Goal: Task Accomplishment & Management: Use online tool/utility

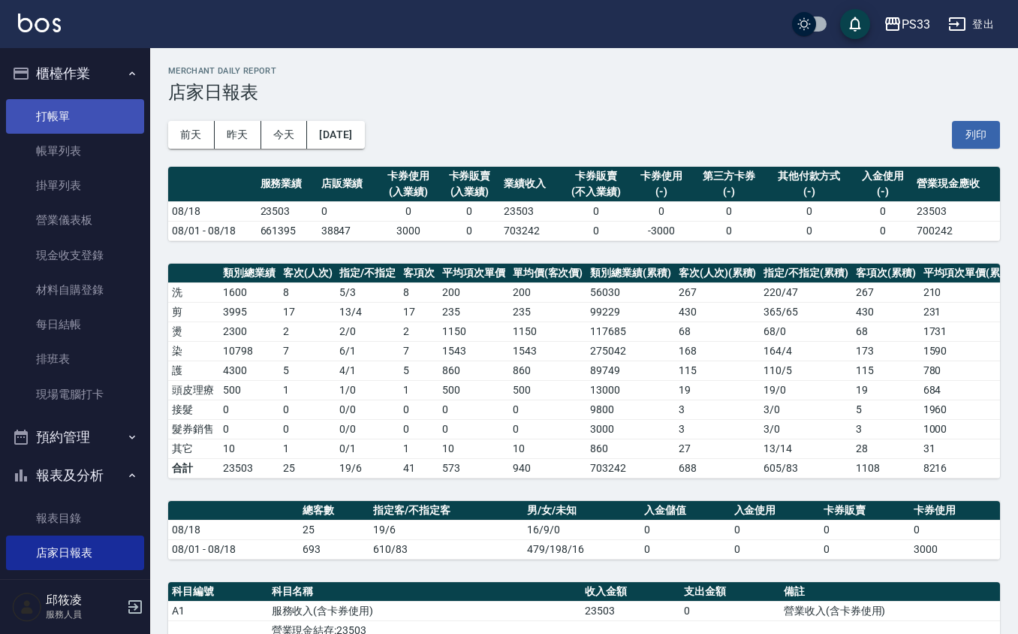
click at [33, 125] on link "打帳單" at bounding box center [75, 116] width 138 height 35
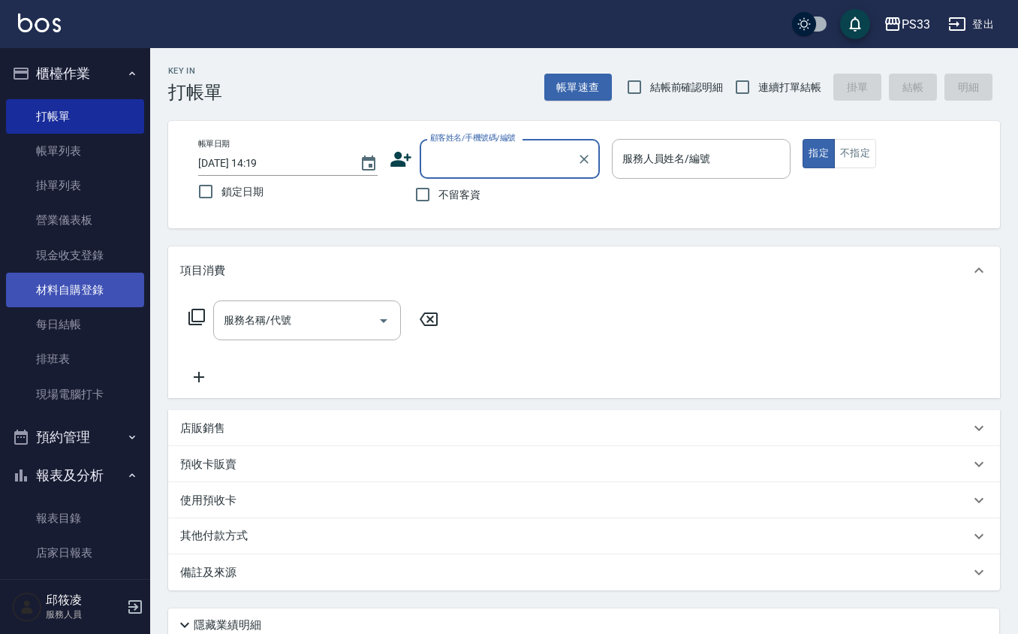
click at [85, 281] on link "材料自購登錄" at bounding box center [75, 290] width 138 height 35
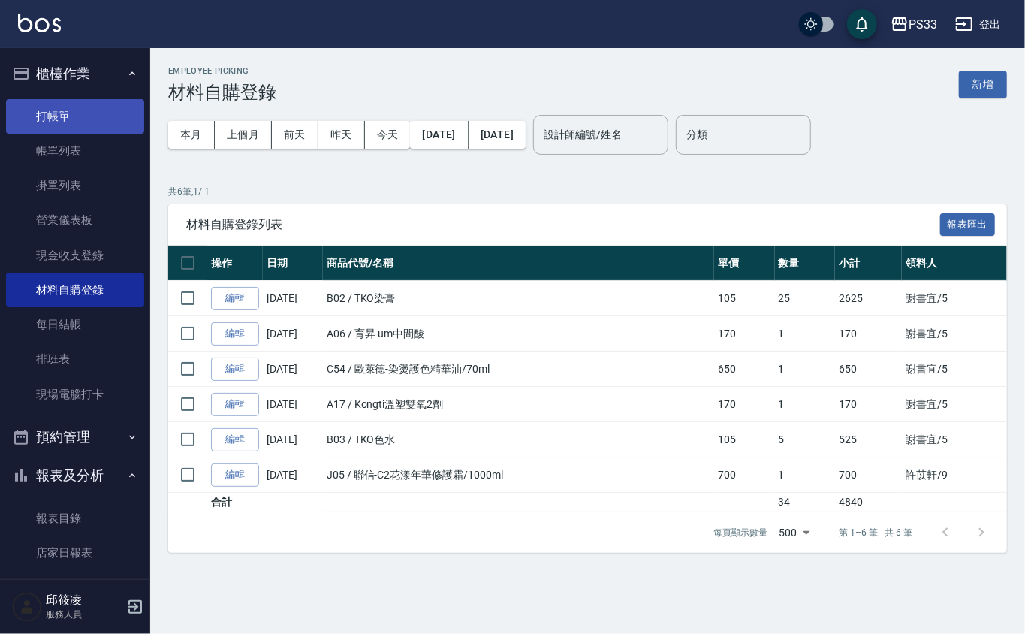
click at [80, 102] on link "打帳單" at bounding box center [75, 116] width 138 height 35
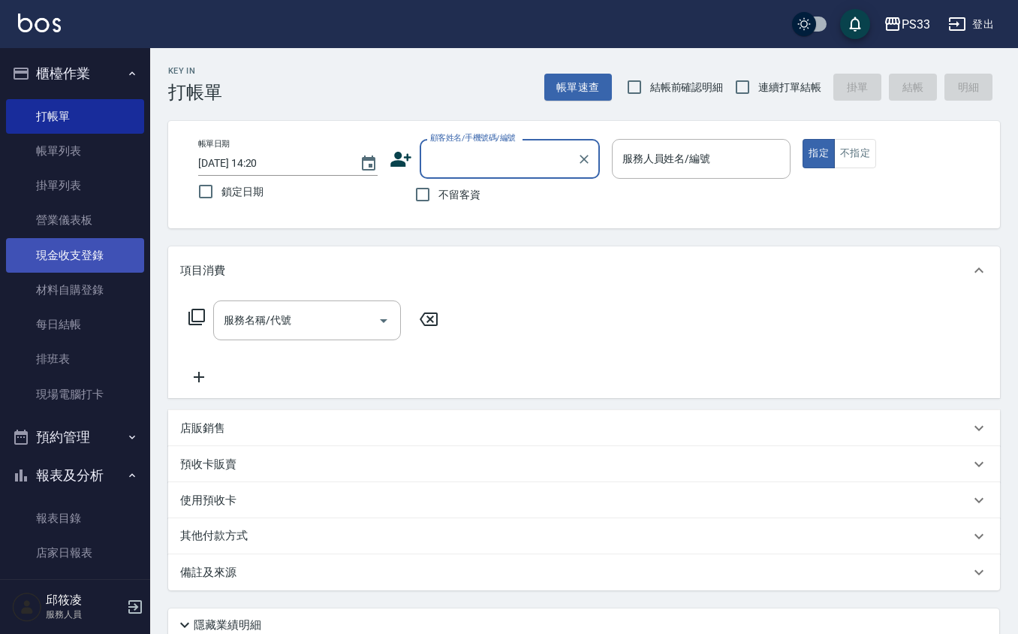
click at [56, 250] on link "現金收支登錄" at bounding box center [75, 255] width 138 height 35
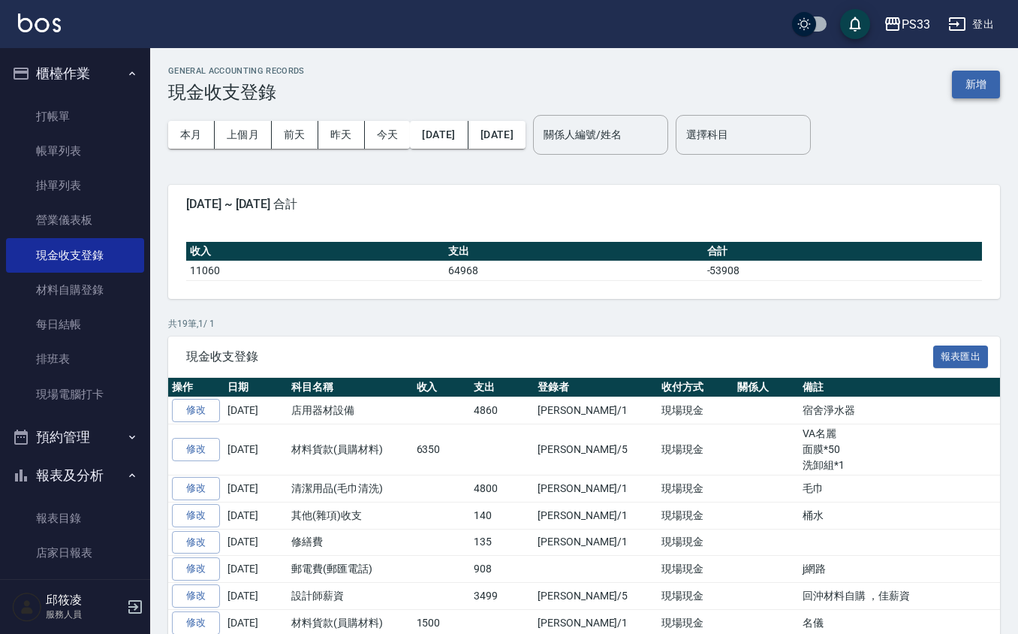
click at [983, 82] on button "新增" at bounding box center [976, 85] width 48 height 28
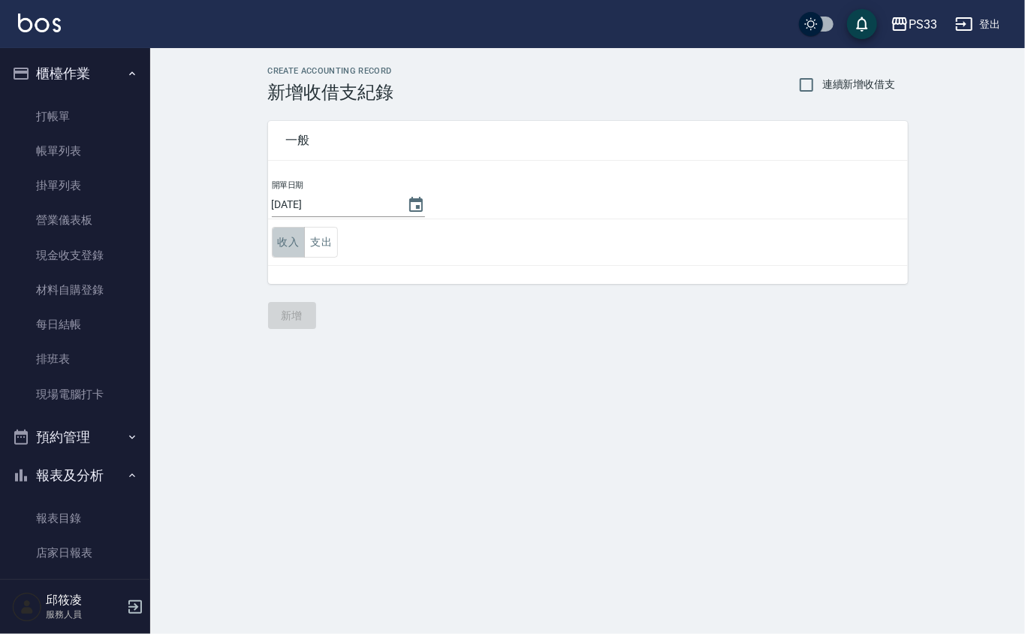
click at [275, 248] on button "收入" at bounding box center [289, 242] width 34 height 31
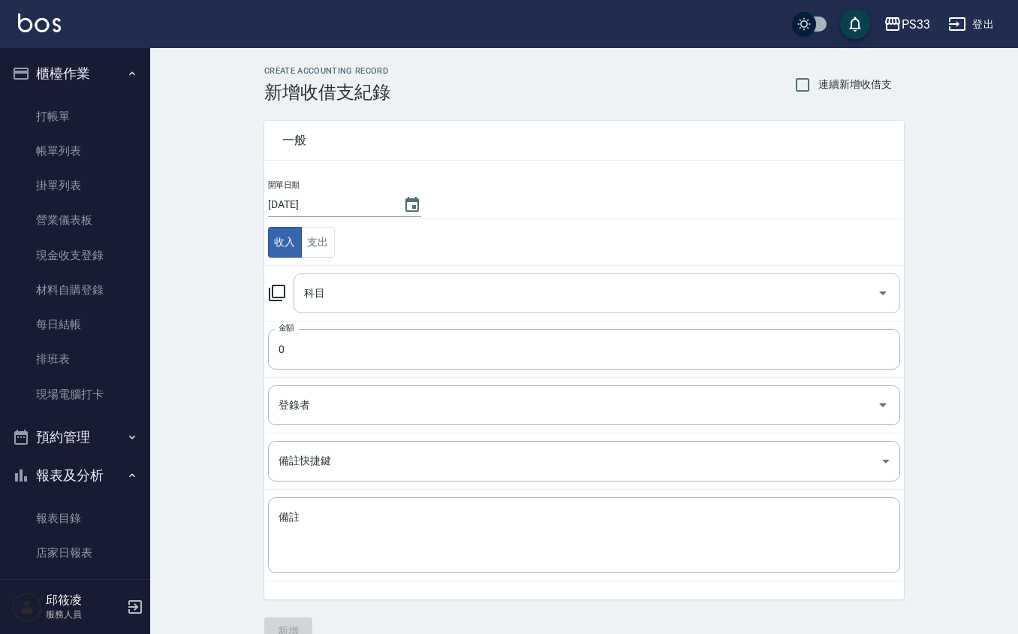
click at [326, 281] on input "科目" at bounding box center [585, 293] width 571 height 26
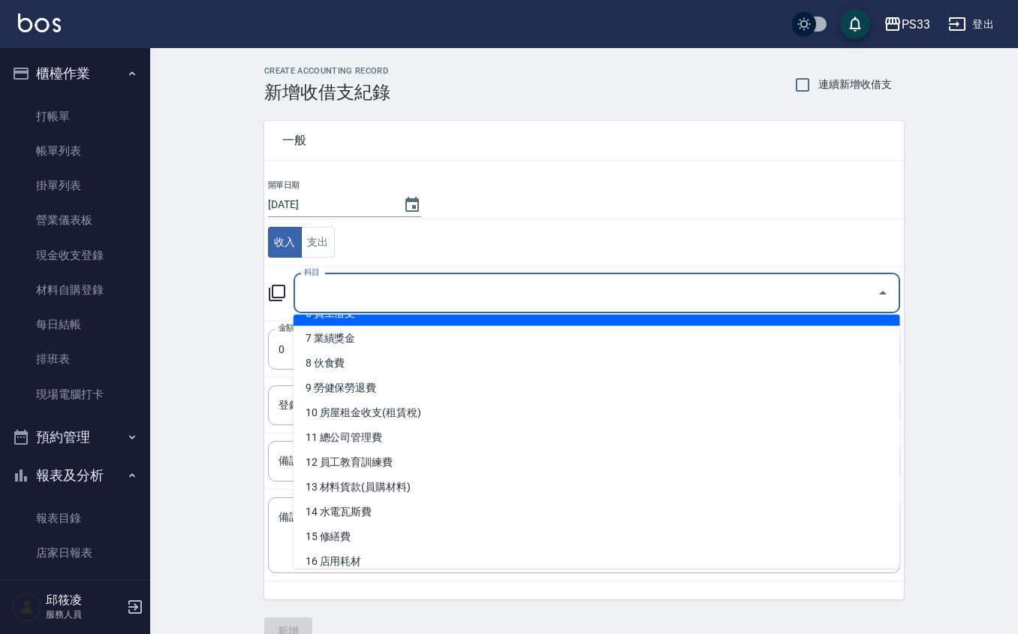
scroll to position [200, 0]
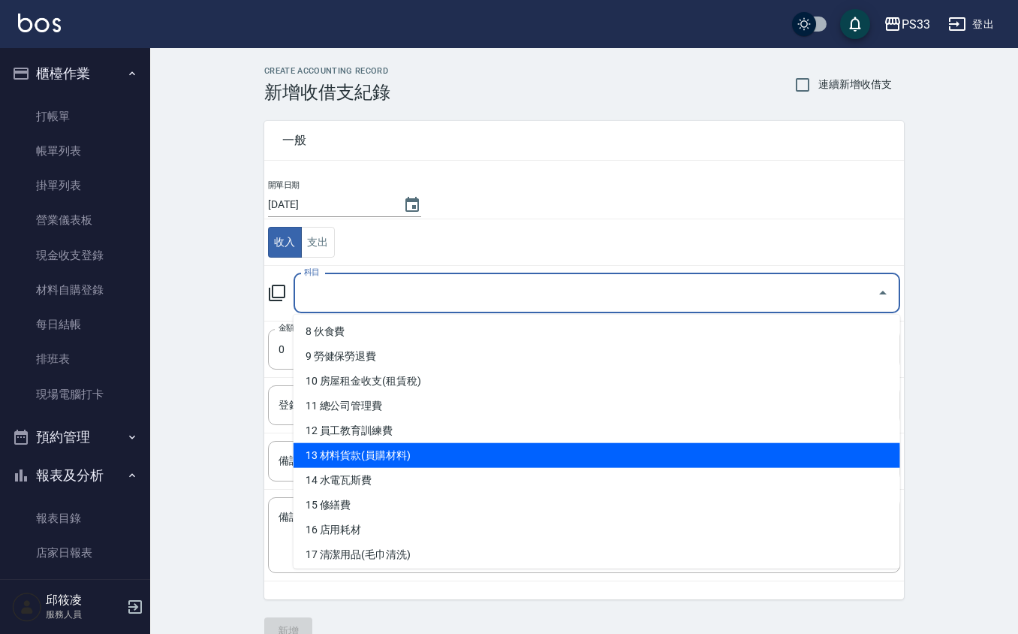
click at [360, 443] on li "13 材料貨款(員購材料)" at bounding box center [597, 455] width 607 height 25
type input "13 材料貨款(員購材料)"
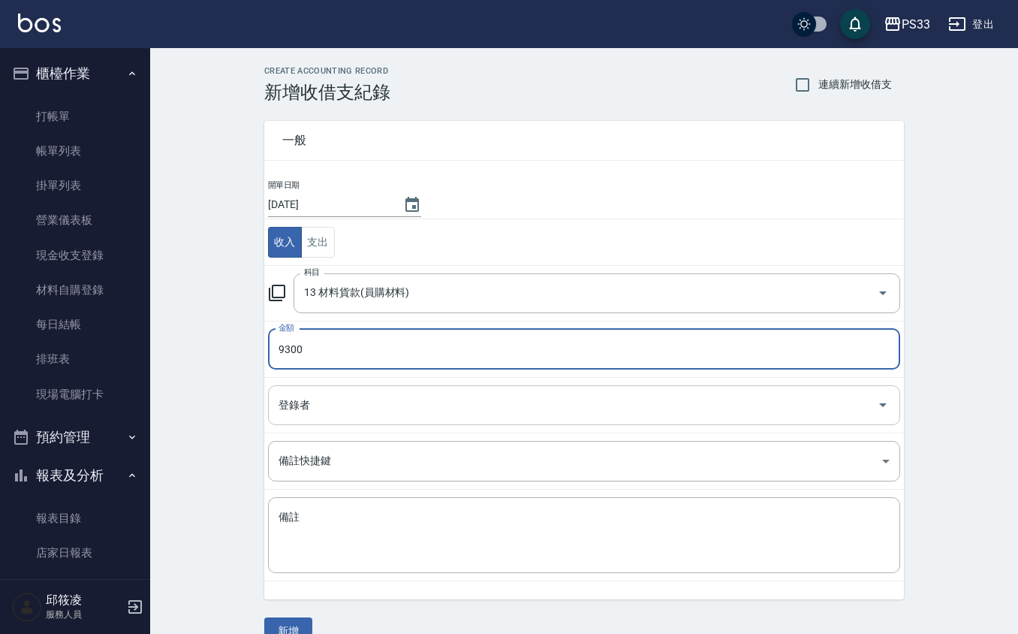
type input "9300"
click at [347, 406] on input "登錄者" at bounding box center [573, 405] width 596 height 26
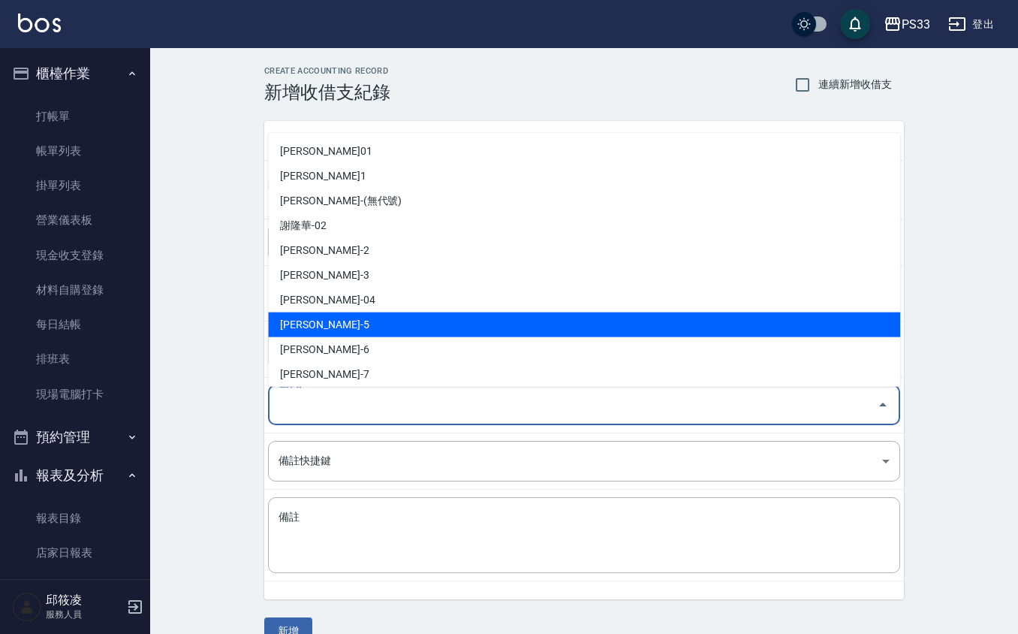
click at [303, 324] on li "[PERSON_NAME]-5" at bounding box center [584, 324] width 632 height 25
type input "[PERSON_NAME]-5"
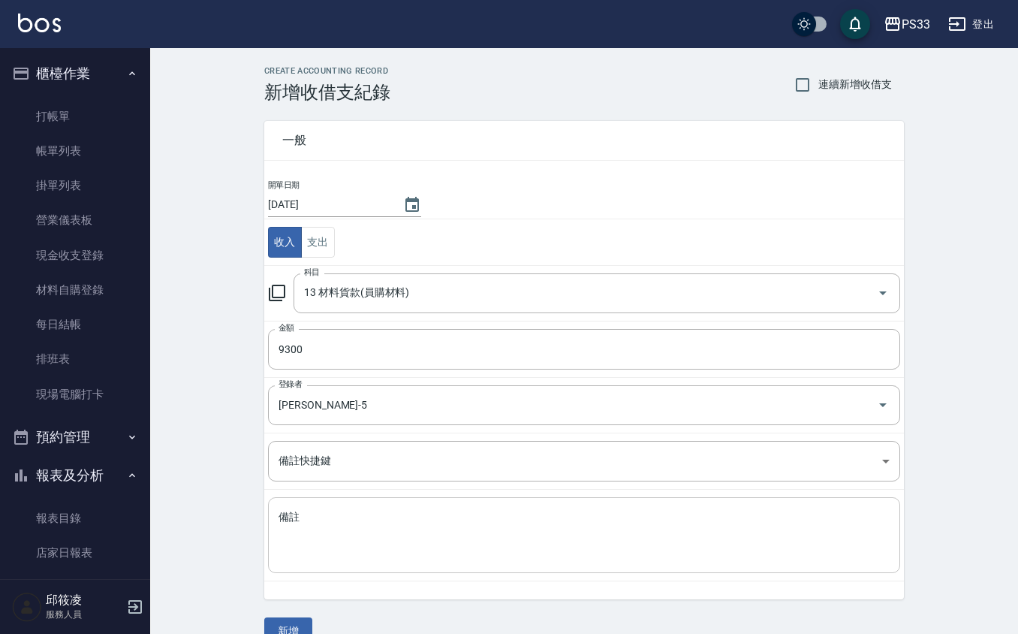
click at [271, 532] on div "x 備註" at bounding box center [584, 535] width 632 height 76
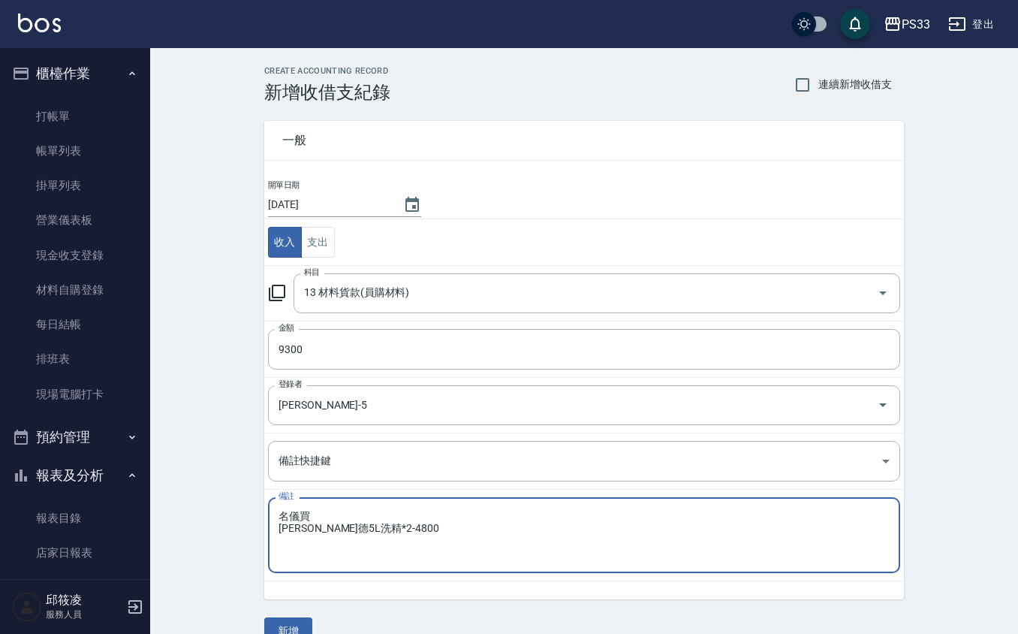
click at [360, 527] on textarea "名儀買 [PERSON_NAME]德5L洗精*2-4800" at bounding box center [584, 535] width 611 height 51
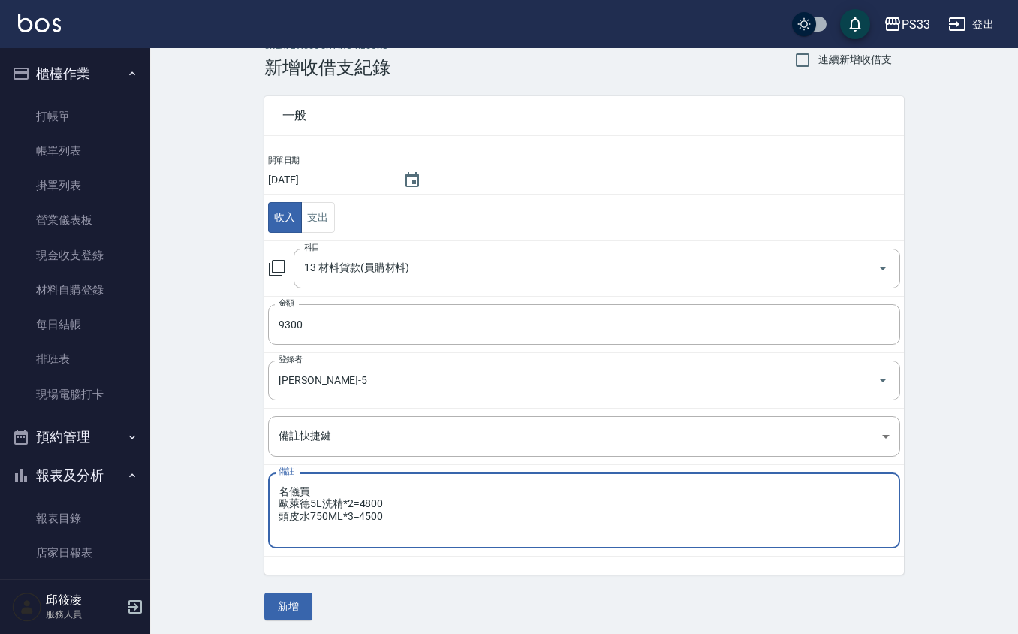
scroll to position [31, 0]
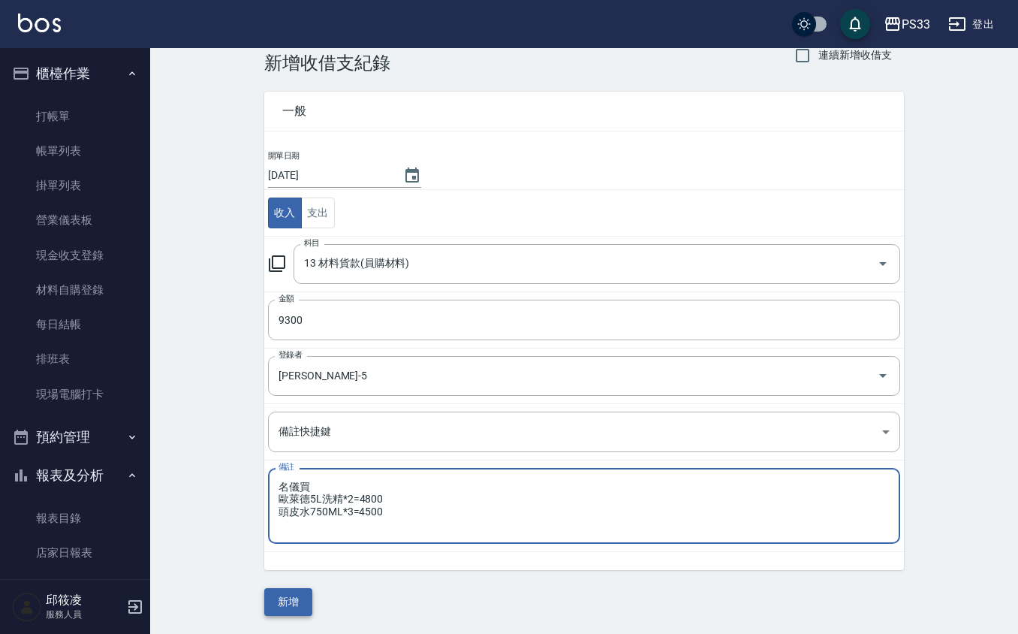
type textarea "名儀買 歐萊德5L洗精*2=4800 頭皮水750ML*3=4500"
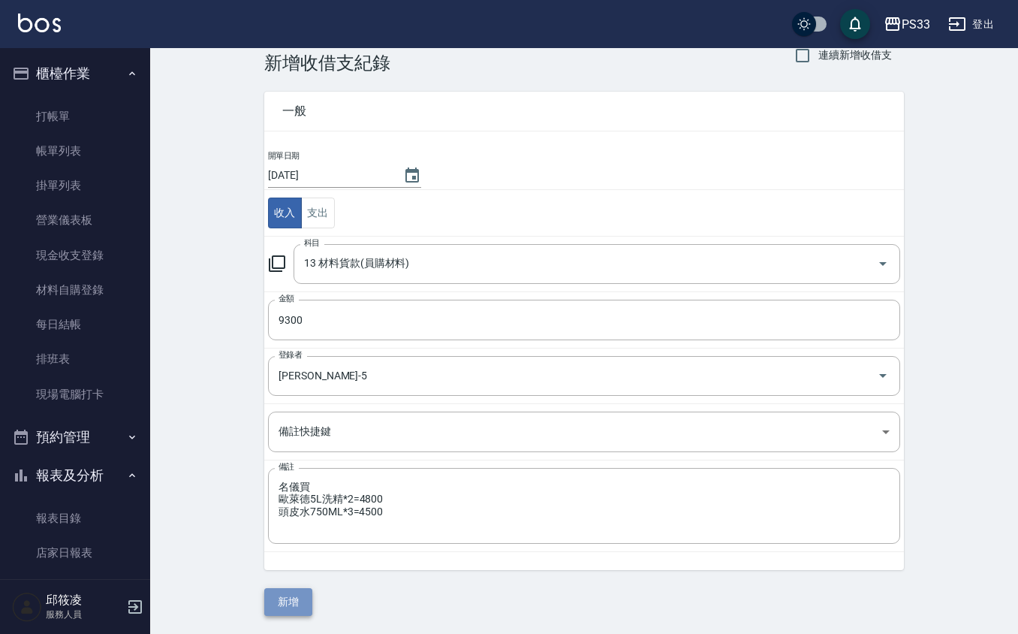
click at [278, 605] on button "新增" at bounding box center [288, 602] width 48 height 28
